Goal: Use online tool/utility

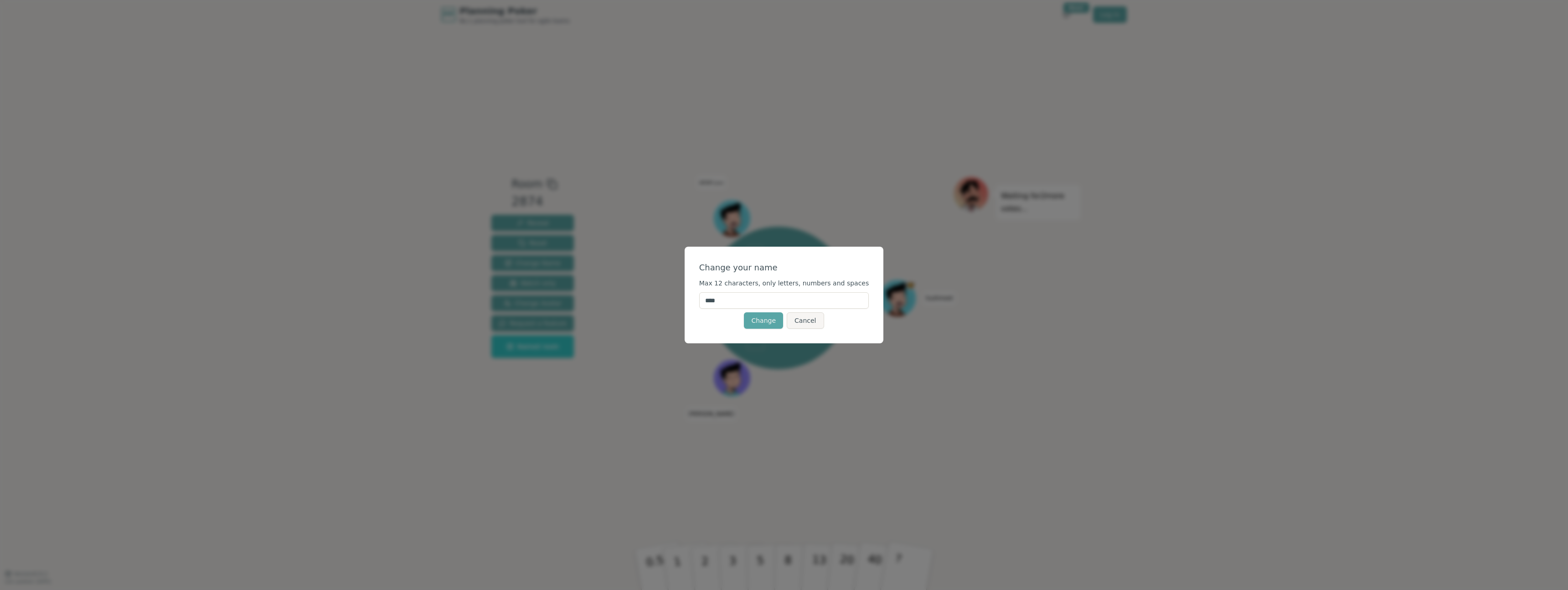
click at [726, 300] on input "****" at bounding box center [784, 300] width 170 height 16
type input "*******"
click at [760, 319] on button "Change" at bounding box center [763, 320] width 39 height 16
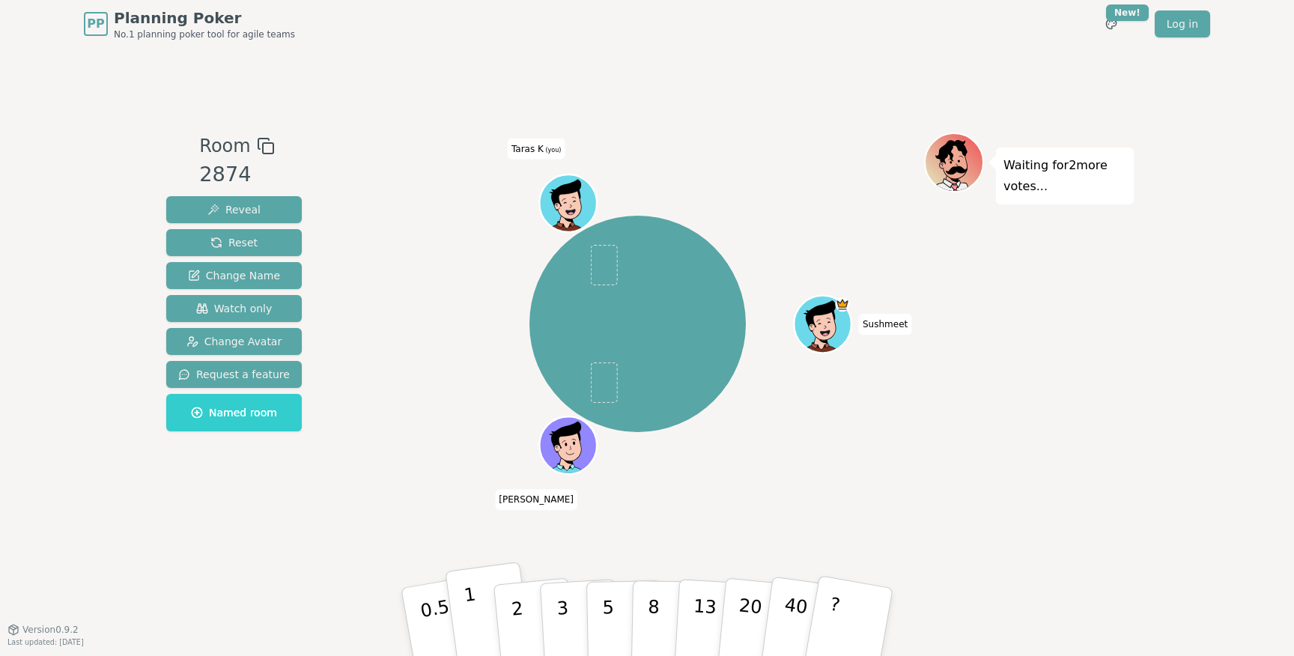
click at [476, 612] on button "1" at bounding box center [489, 622] width 89 height 121
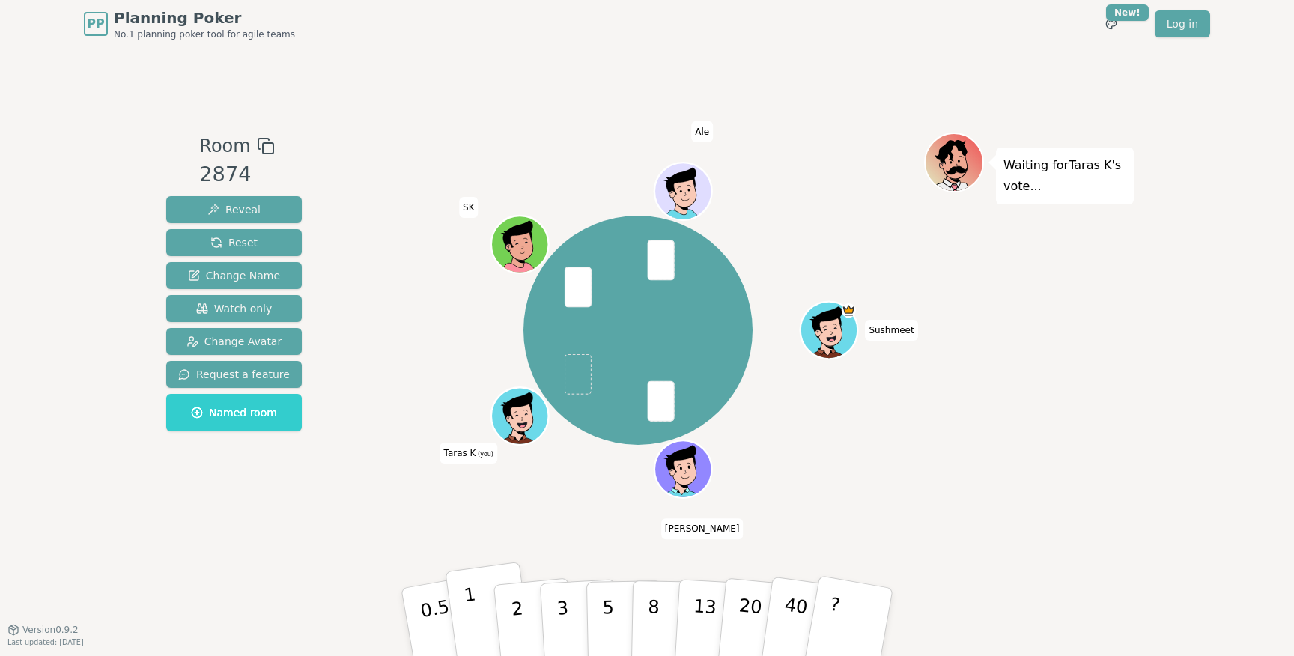
click at [477, 616] on button "1" at bounding box center [489, 622] width 89 height 121
click at [476, 608] on button "1" at bounding box center [489, 622] width 89 height 121
click at [526, 625] on button "2" at bounding box center [534, 622] width 85 height 119
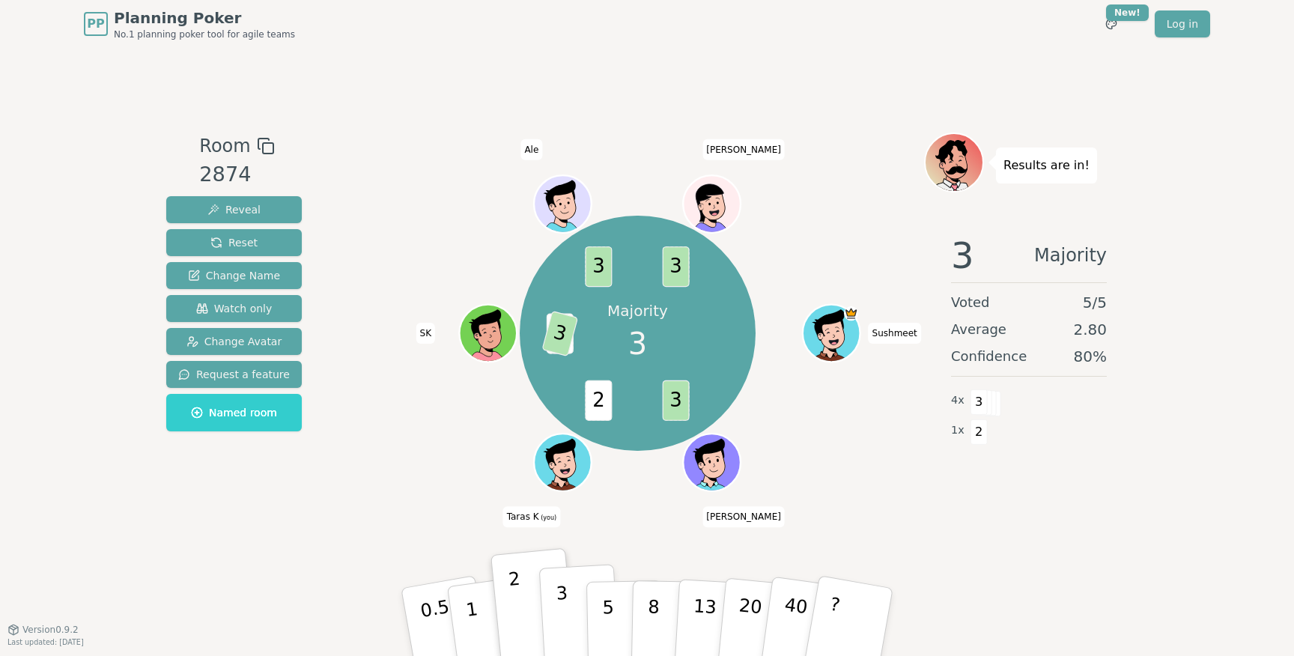
click at [564, 614] on p "3" at bounding box center [564, 624] width 16 height 82
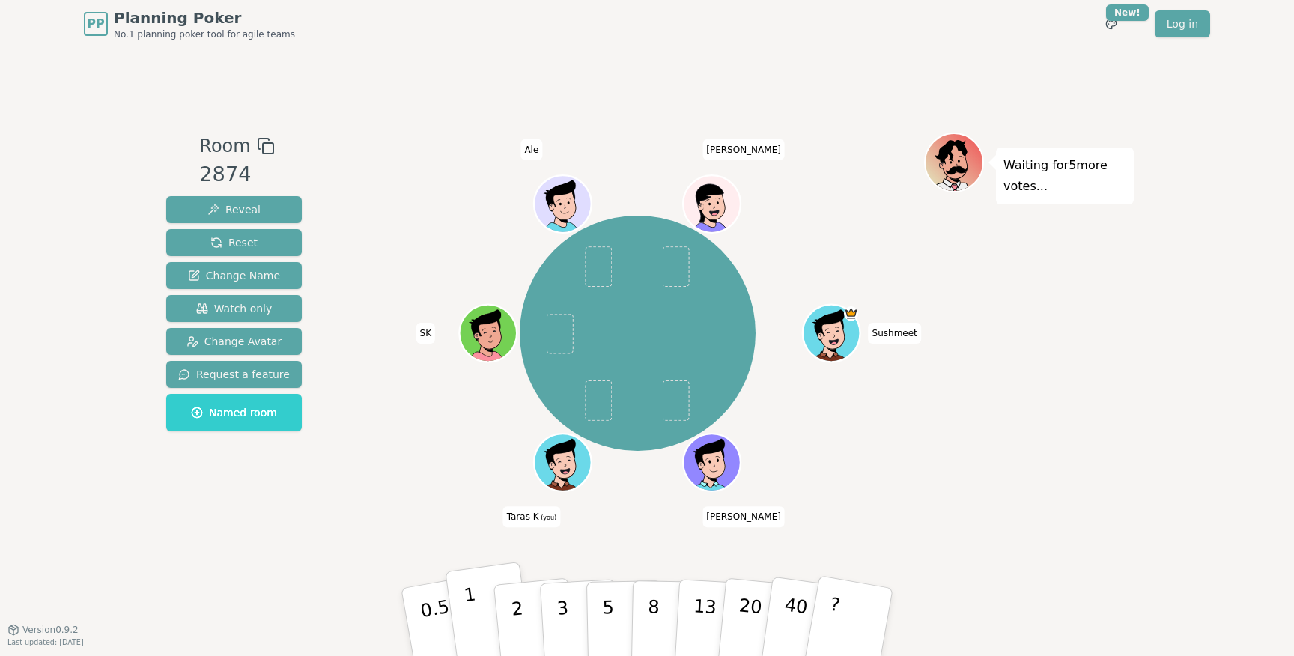
click at [475, 605] on button "1" at bounding box center [489, 622] width 89 height 121
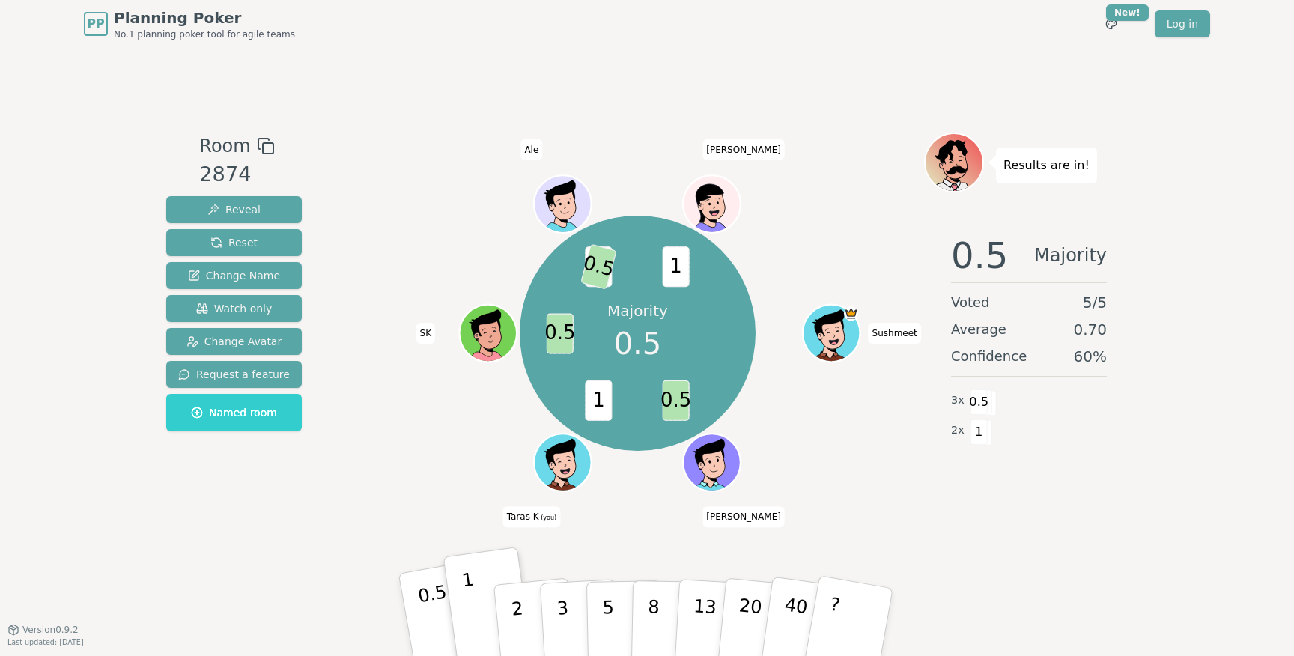
click at [422, 609] on p "0.5" at bounding box center [437, 623] width 42 height 85
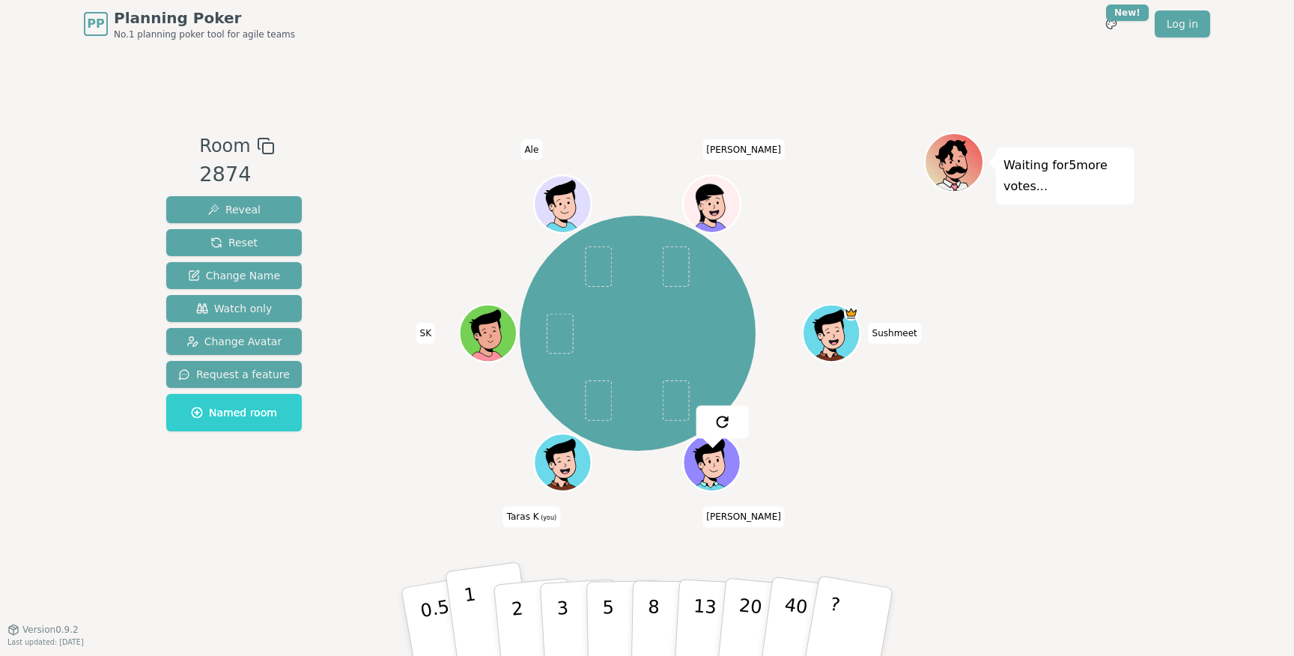
click at [475, 610] on button "1" at bounding box center [489, 622] width 89 height 121
click at [421, 596] on p "0.5" at bounding box center [437, 623] width 42 height 85
click at [471, 599] on p "1" at bounding box center [474, 624] width 22 height 82
